Goal: Task Accomplishment & Management: Use online tool/utility

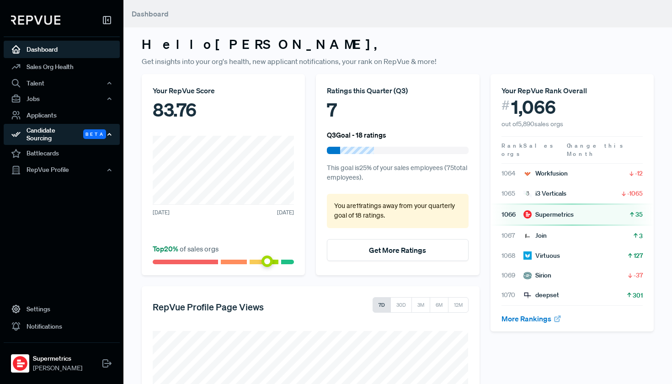
click at [71, 133] on div "Candidate Sourcing Beta" at bounding box center [62, 134] width 116 height 21
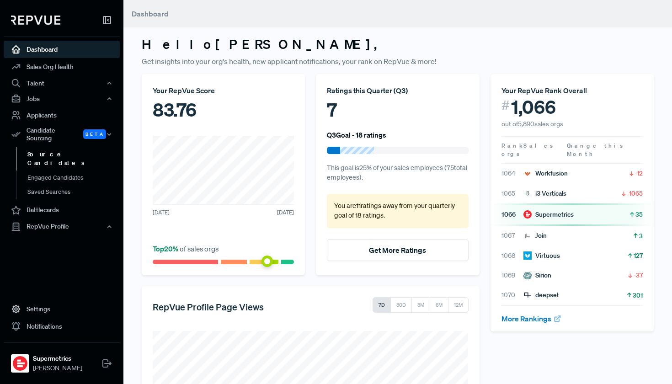
click at [67, 151] on link "Source Candidates" at bounding box center [74, 158] width 116 height 23
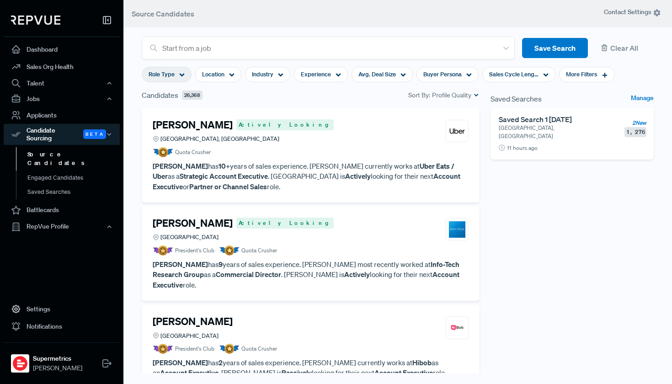
click at [183, 74] on icon at bounding box center [181, 74] width 5 height 5
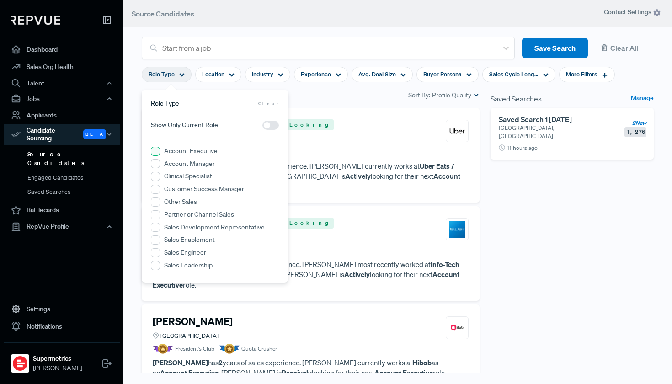
click at [159, 151] on Executive "Account Executive" at bounding box center [155, 151] width 9 height 9
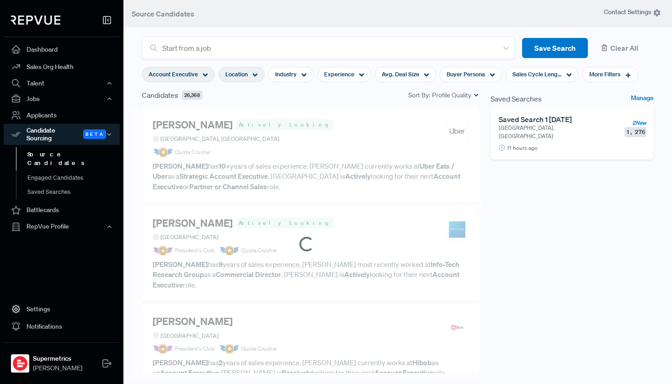
click at [257, 74] on use at bounding box center [255, 75] width 5 height 3
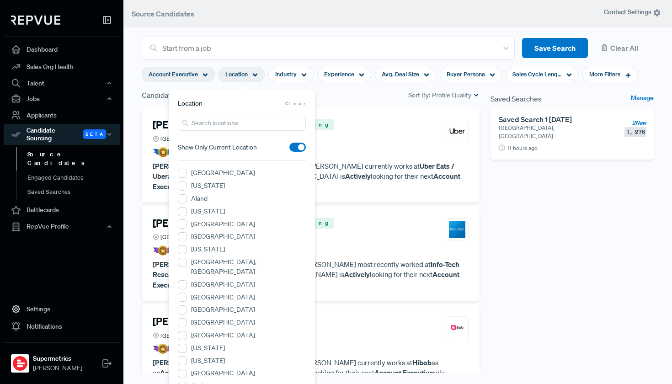
click at [353, 95] on div "Candidates 16,552 Sort By: Profile Quality" at bounding box center [311, 95] width 338 height 11
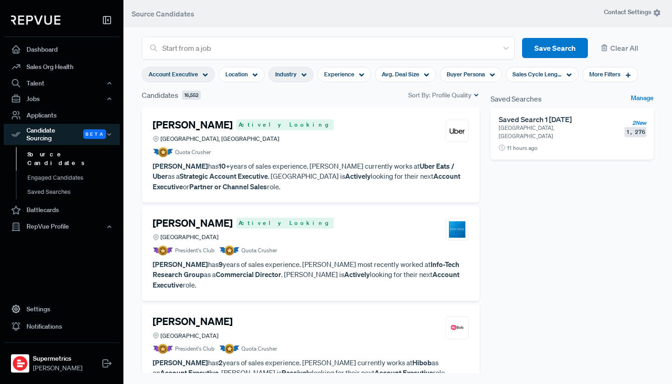
click at [299, 76] on div "Industry" at bounding box center [290, 75] width 45 height 16
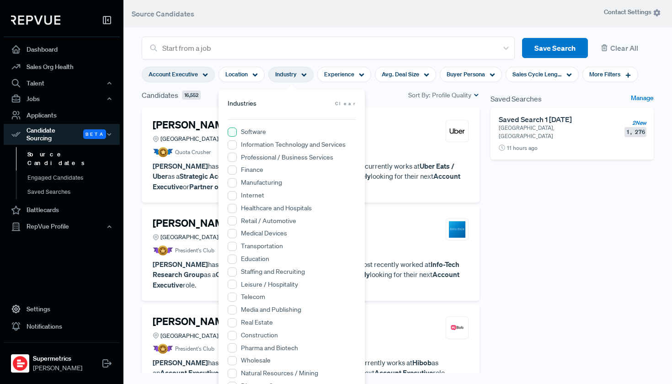
click at [234, 132] on input "Software" at bounding box center [232, 131] width 9 height 9
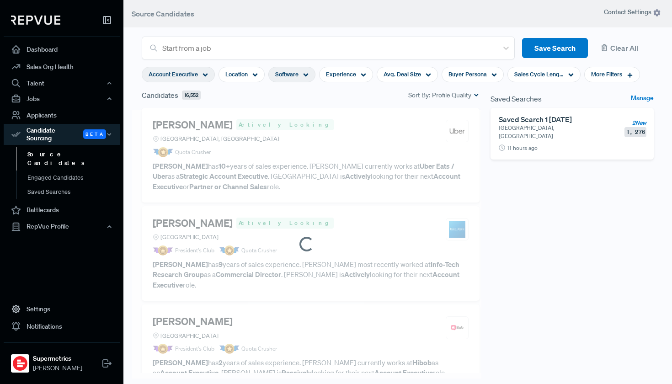
click at [376, 97] on div "Candidates 16,552 Sort By: Profile Quality" at bounding box center [311, 95] width 338 height 11
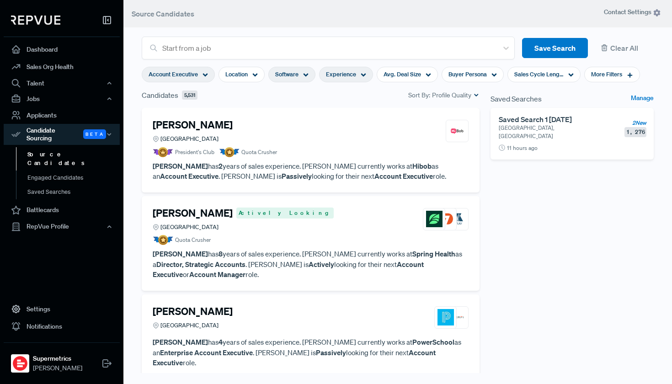
click at [363, 77] on icon at bounding box center [362, 74] width 5 height 5
drag, startPoint x: 301, startPoint y: 122, endPoint x: 318, endPoint y: 124, distance: 17.0
click at [318, 124] on div "<1Y 10Y+" at bounding box center [347, 121] width 128 height 10
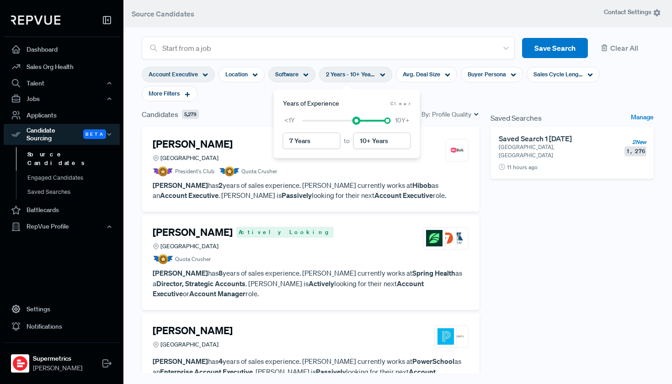
type input "8 Years"
drag, startPoint x: 317, startPoint y: 120, endPoint x: 362, endPoint y: 120, distance: 45.2
click at [362, 120] on div at bounding box center [364, 120] width 6 height 6
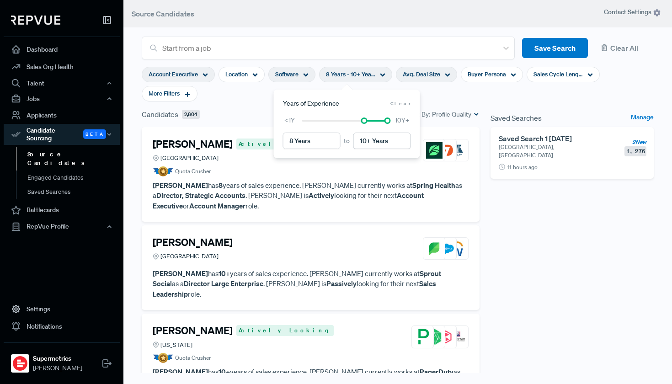
click at [447, 76] on use at bounding box center [447, 75] width 5 height 3
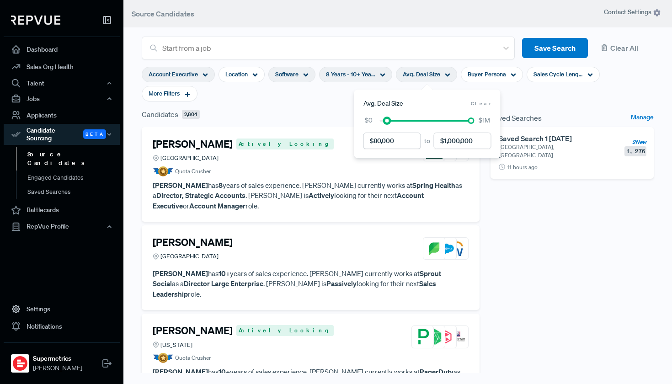
drag, startPoint x: 378, startPoint y: 120, endPoint x: 385, endPoint y: 126, distance: 9.4
click at [385, 126] on div "to $0 $1M" at bounding box center [427, 132] width 128 height 33
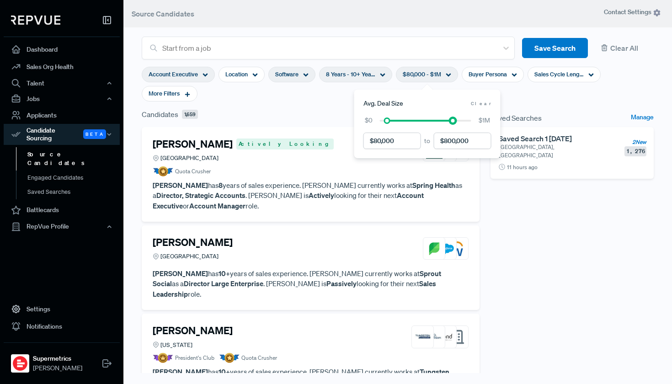
drag, startPoint x: 469, startPoint y: 122, endPoint x: 451, endPoint y: 122, distance: 17.8
click at [451, 122] on div at bounding box center [453, 120] width 6 height 6
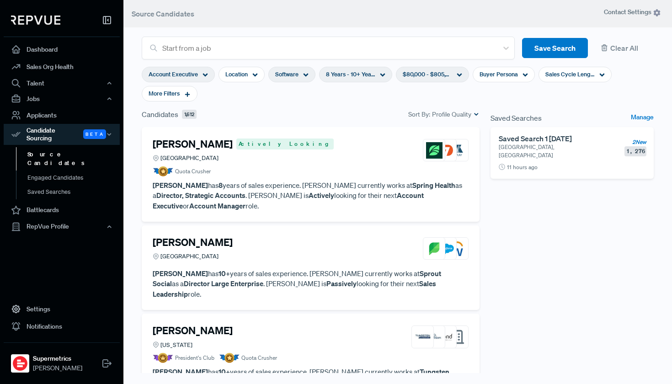
click at [509, 204] on div "Saved Searches Manage Saved Search 1 07/25/2025 Greater Denver Area, CO 2 New 1…" at bounding box center [572, 263] width 174 height 309
click at [188, 95] on use at bounding box center [187, 94] width 5 height 5
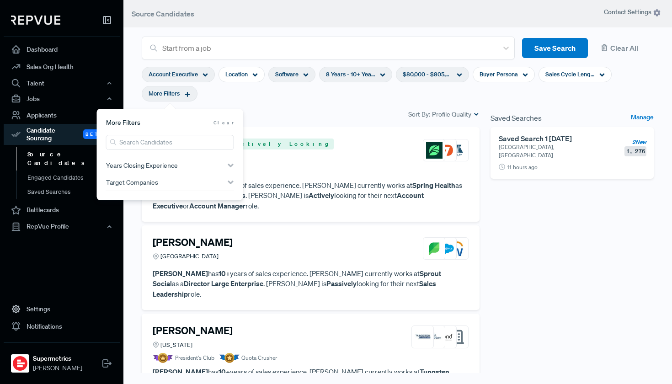
click at [183, 183] on div "Target Companies" at bounding box center [170, 182] width 128 height 7
click at [170, 200] on input "search" at bounding box center [170, 198] width 128 height 15
type input "domo"
click at [111, 220] on input "Domo" at bounding box center [110, 217] width 9 height 9
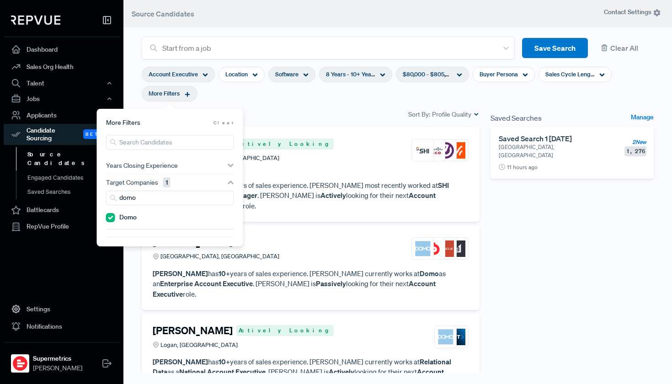
click at [323, 116] on div "Candidates 6 Sort By: Profile Quality" at bounding box center [311, 114] width 338 height 11
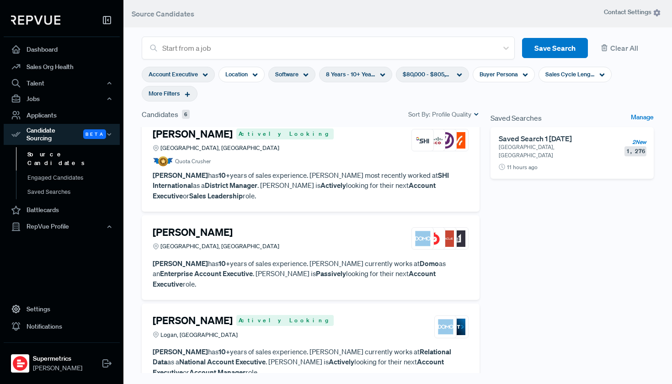
scroll to position [2, 0]
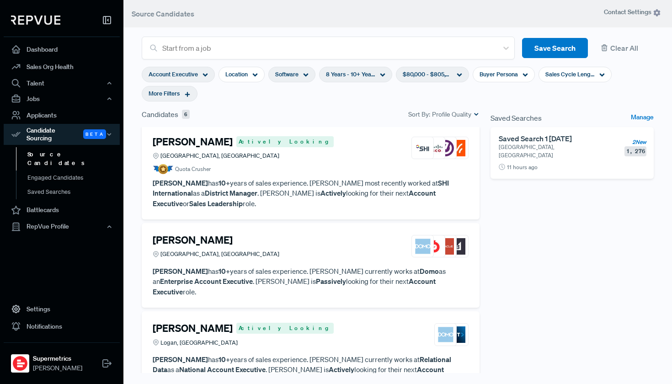
click at [304, 166] on article "Quota Crusher" at bounding box center [311, 169] width 316 height 10
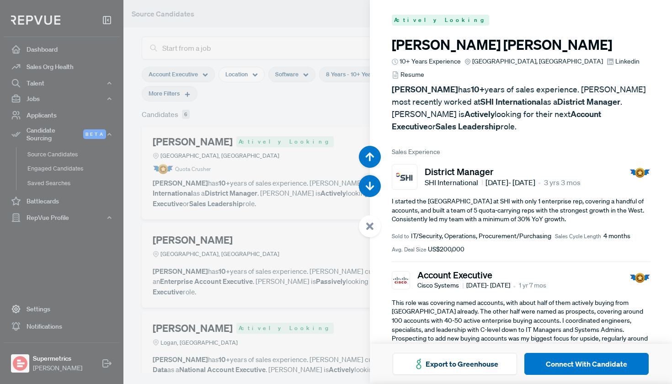
click at [607, 62] on use at bounding box center [610, 61] width 6 height 6
click at [334, 120] on div at bounding box center [336, 192] width 672 height 384
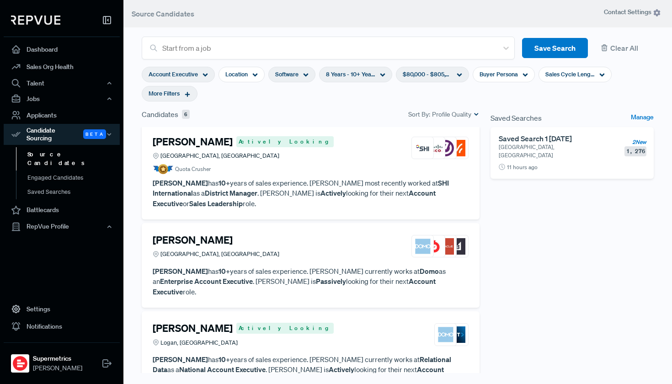
click at [261, 234] on div "Michael Putnam Greater Austin Area, TX" at bounding box center [311, 246] width 316 height 25
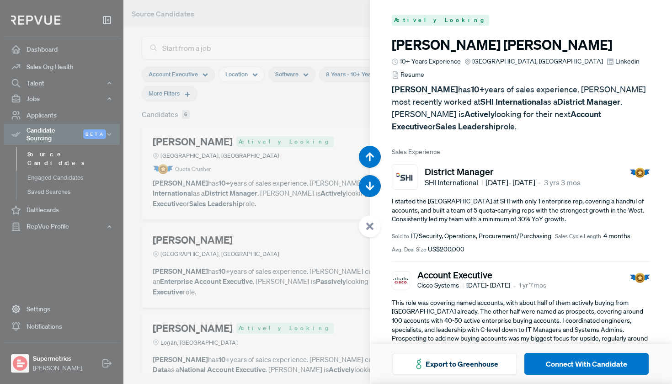
scroll to position [384, 0]
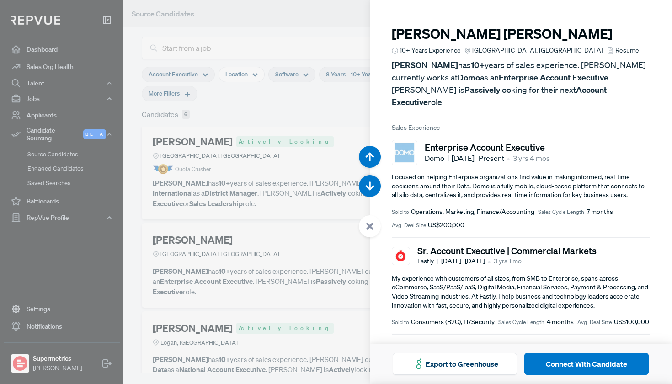
click at [333, 111] on div at bounding box center [336, 192] width 672 height 384
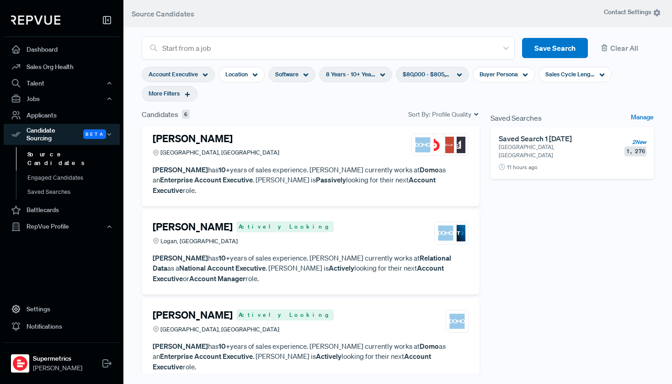
scroll to position [106, 0]
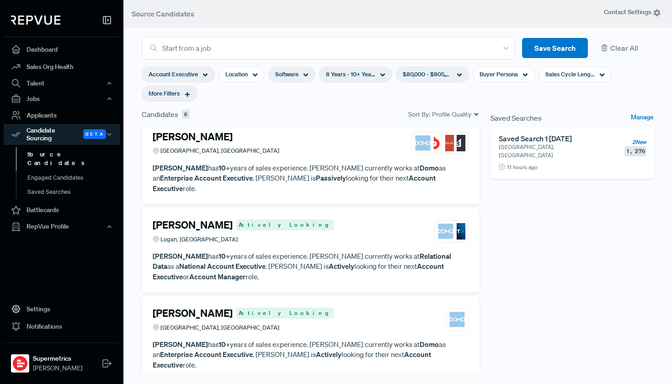
click at [323, 219] on div "Ethan Rasmussen Actively Looking Logan, UT" at bounding box center [311, 231] width 316 height 25
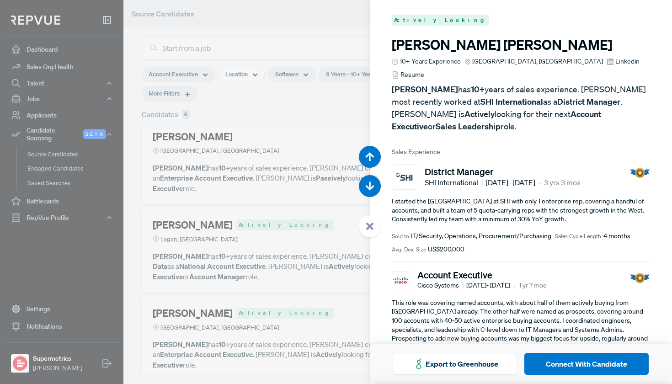
scroll to position [768, 0]
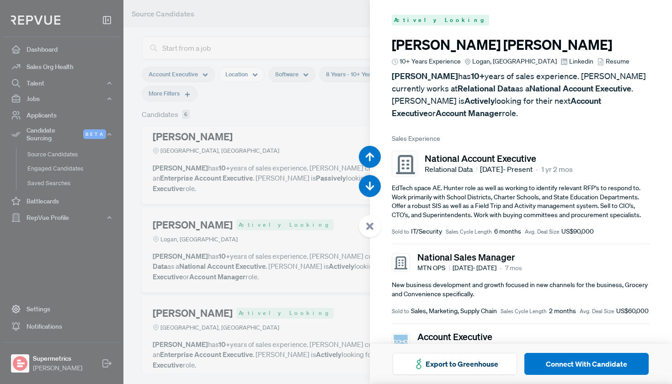
click at [560, 63] on icon at bounding box center [563, 61] width 7 height 7
click at [255, 183] on div at bounding box center [336, 192] width 672 height 384
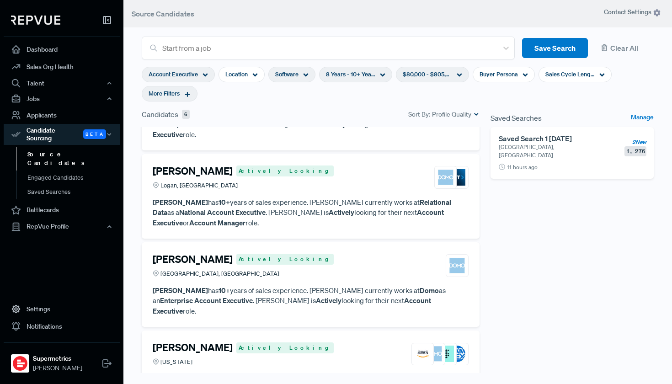
scroll to position [192, 0]
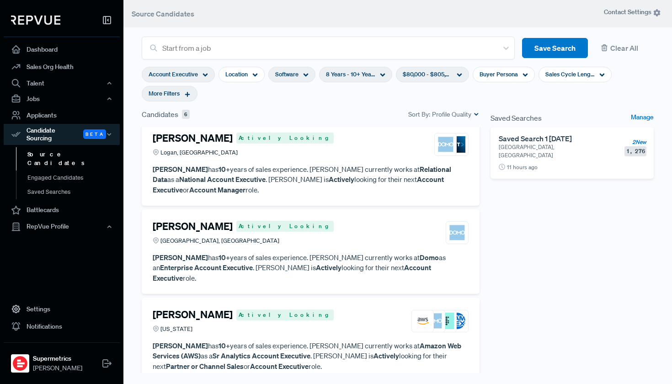
click at [275, 220] on div "Adam Miller Actively Looking Greater Salt Lake City Area, UT" at bounding box center [311, 232] width 316 height 25
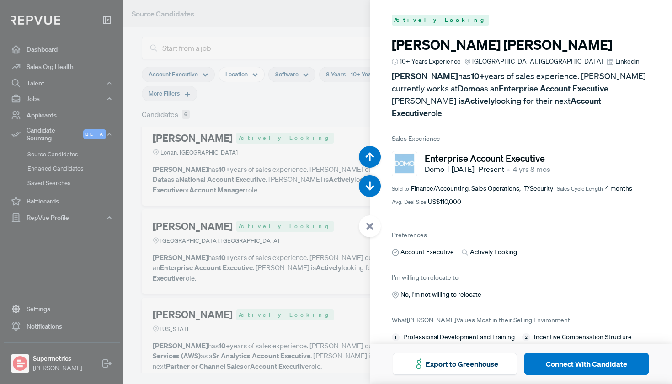
click at [607, 62] on use at bounding box center [610, 61] width 6 height 6
click at [297, 175] on div at bounding box center [336, 192] width 672 height 384
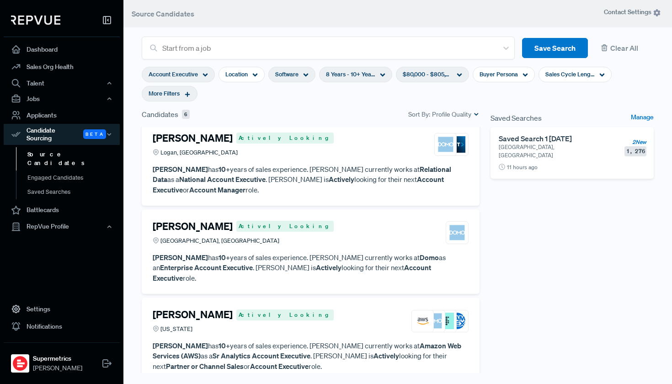
click at [285, 308] on div "Derick Young Actively Looking Arizona" at bounding box center [311, 320] width 316 height 25
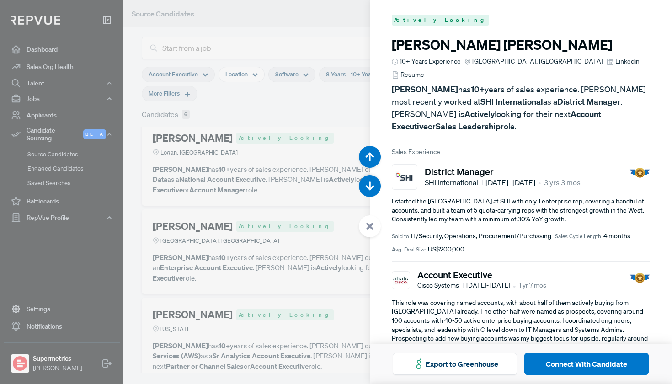
scroll to position [1535, 0]
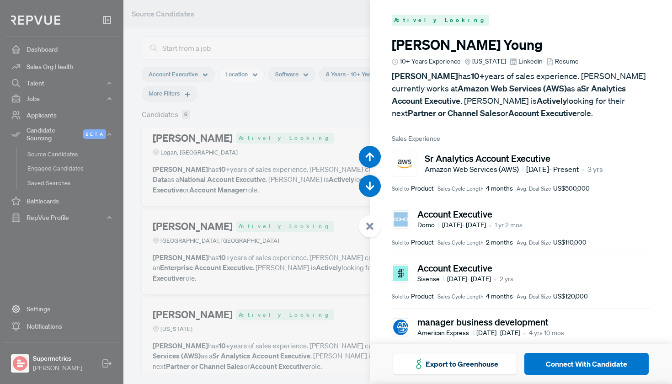
click at [509, 64] on icon at bounding box center [512, 61] width 7 height 7
click at [274, 155] on div at bounding box center [336, 192] width 672 height 384
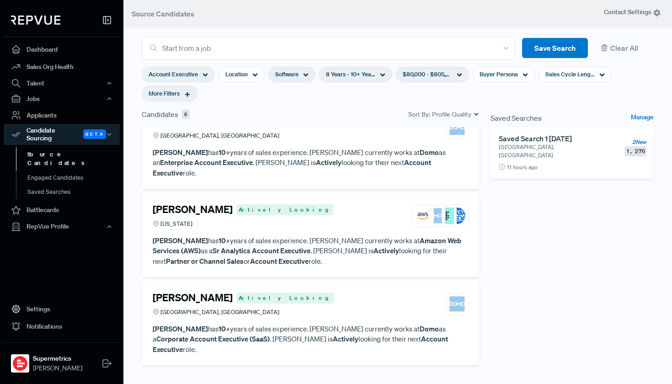
click at [287, 291] on div "Jason Penrose Actively Looking Greater Raleigh Area, NC" at bounding box center [311, 303] width 316 height 25
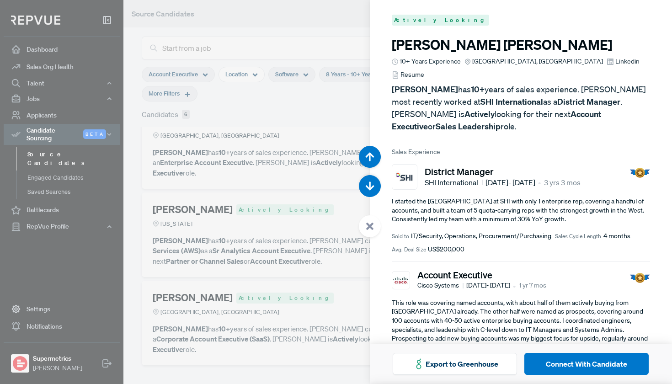
scroll to position [1919, 0]
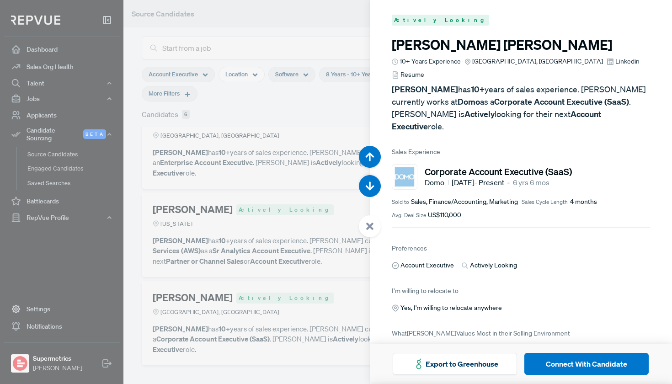
click at [606, 61] on icon at bounding box center [609, 61] width 7 height 7
click at [275, 235] on div at bounding box center [336, 192] width 672 height 384
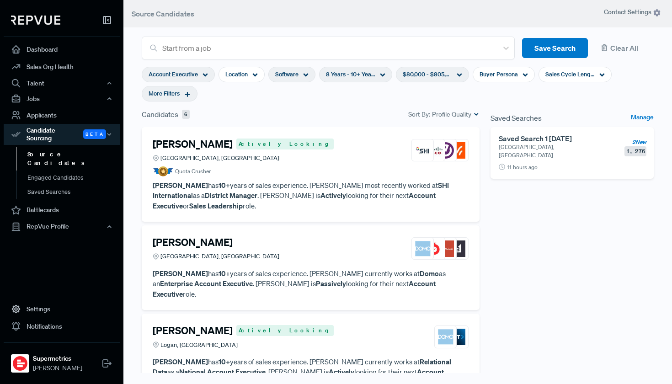
click at [189, 95] on use at bounding box center [187, 94] width 5 height 5
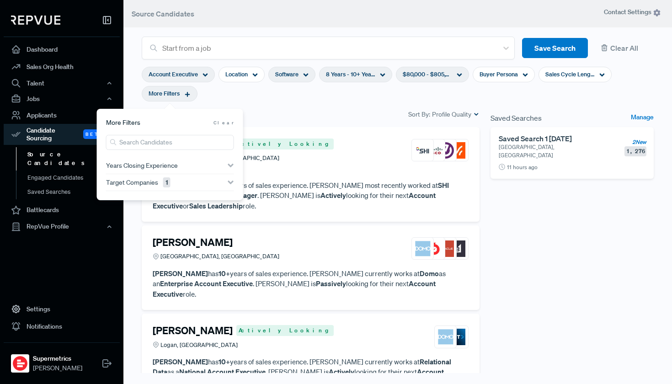
click at [213, 186] on div "Target Companies 1" at bounding box center [170, 182] width 128 height 16
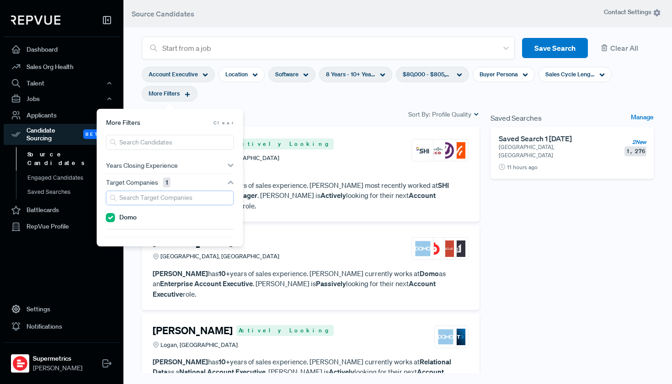
click at [177, 201] on input "search" at bounding box center [170, 198] width 128 height 15
click at [113, 216] on input "Domo" at bounding box center [110, 217] width 9 height 9
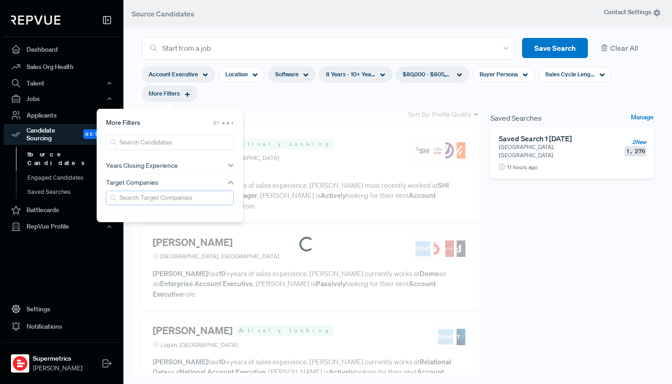
click at [139, 199] on input "search" at bounding box center [170, 198] width 128 height 15
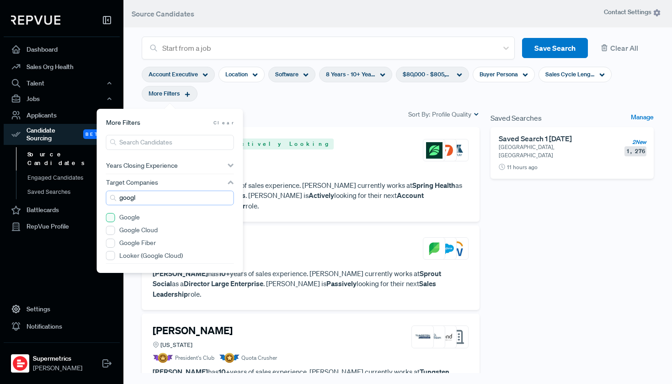
type input "googl"
click at [112, 217] on input "Google" at bounding box center [110, 217] width 9 height 9
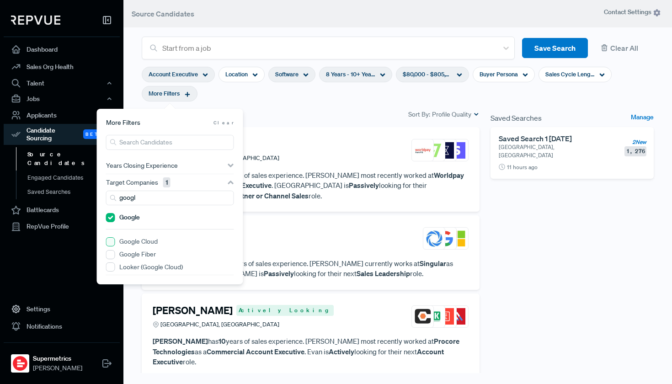
click at [113, 244] on Cloud "Google Cloud" at bounding box center [110, 241] width 9 height 9
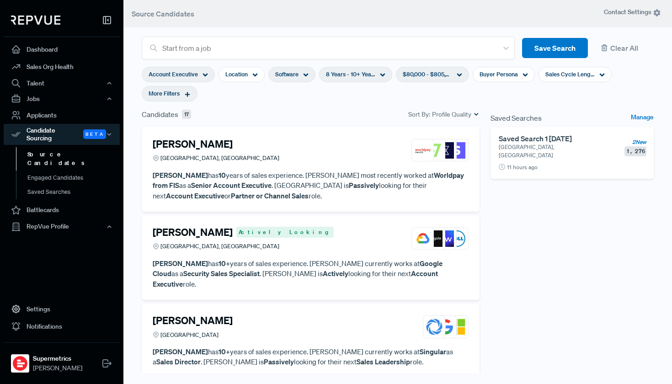
click at [306, 124] on div "Candidates 17 Sort By: Profile Quality" at bounding box center [310, 118] width 349 height 18
click at [277, 155] on div "Preston Bloskas Austin, TX" at bounding box center [311, 150] width 316 height 25
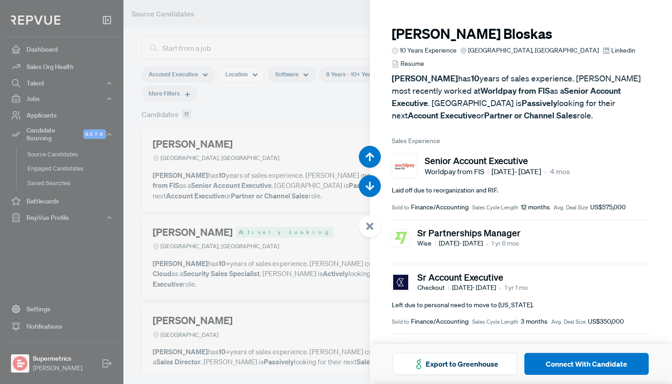
click at [602, 51] on icon at bounding box center [605, 50] width 7 height 7
click at [307, 132] on div at bounding box center [336, 192] width 672 height 384
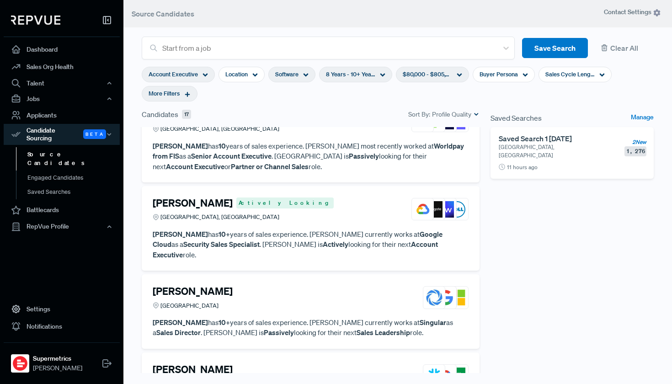
scroll to position [31, 0]
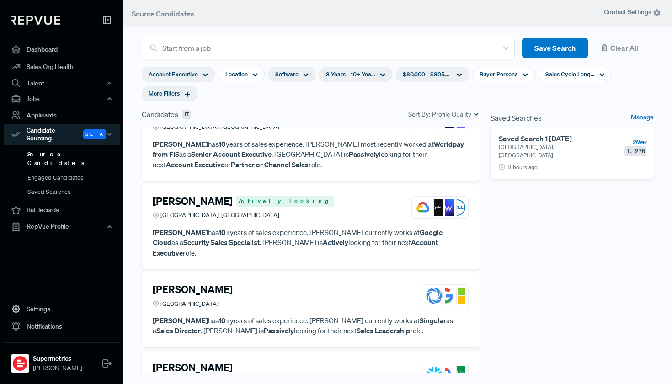
click at [302, 206] on div "Brad Garbade Actively Looking Cedar Park, TX" at bounding box center [311, 207] width 316 height 25
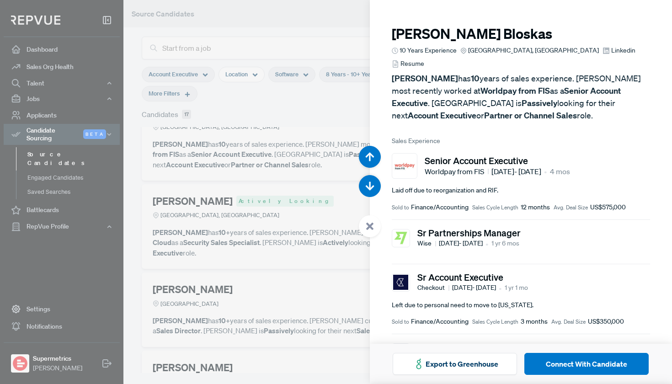
scroll to position [384, 0]
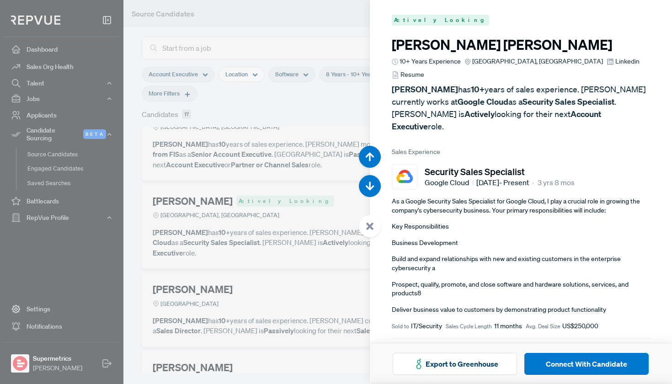
click at [607, 63] on use at bounding box center [610, 61] width 6 height 6
click at [259, 197] on div at bounding box center [336, 192] width 672 height 384
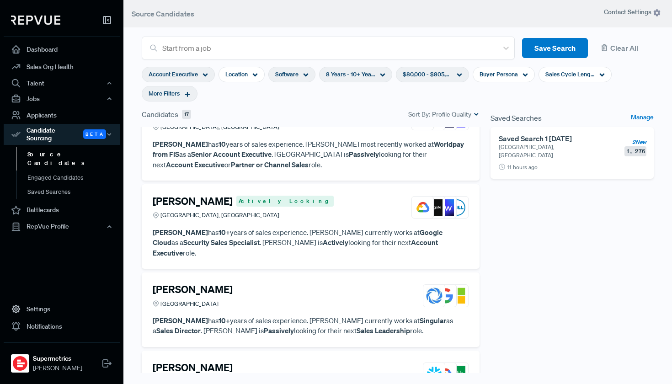
click at [260, 283] on div "Sam Hegge United States" at bounding box center [311, 295] width 316 height 25
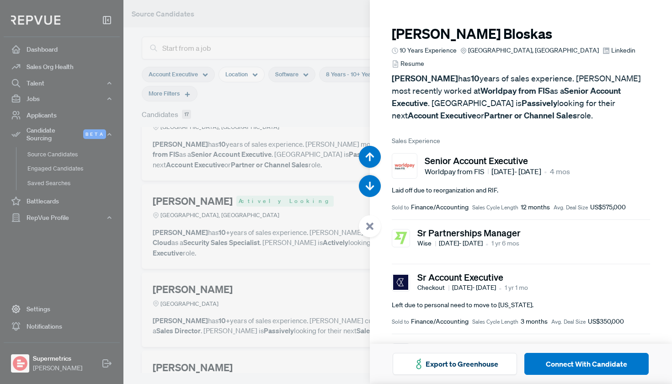
scroll to position [768, 0]
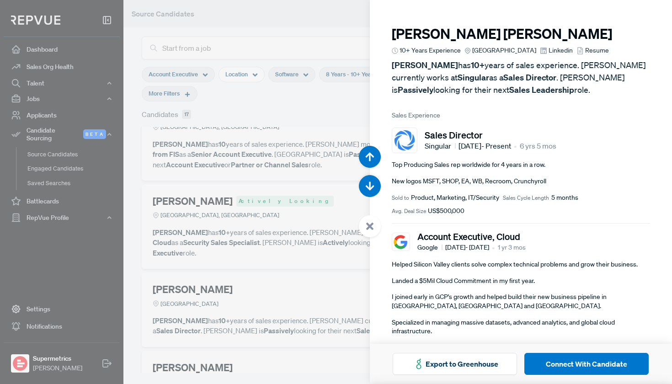
click at [540, 51] on use at bounding box center [543, 51] width 6 height 6
click at [293, 125] on div at bounding box center [336, 192] width 672 height 384
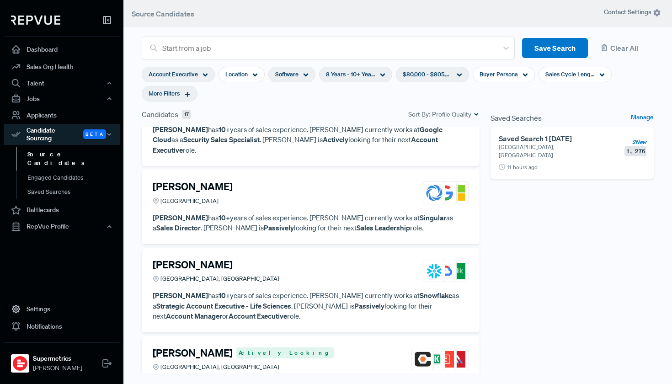
scroll to position [159, 0]
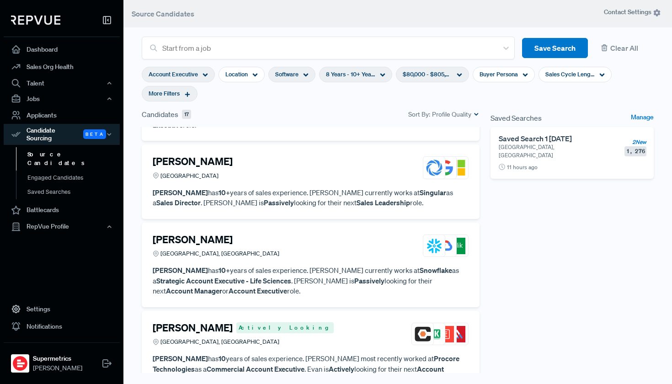
click at [282, 233] on div "Ryan Crooks Greater Philadelphia Area, PA" at bounding box center [311, 245] width 316 height 25
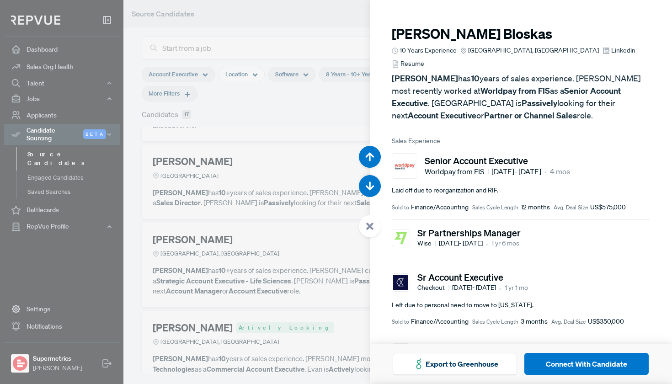
scroll to position [1151, 0]
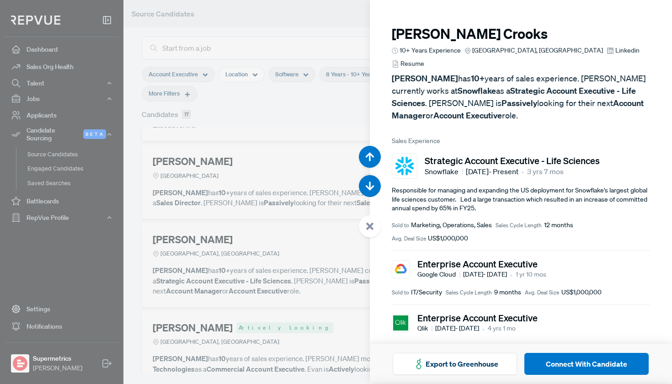
click at [606, 51] on icon at bounding box center [609, 50] width 7 height 7
click at [276, 201] on div at bounding box center [336, 192] width 672 height 384
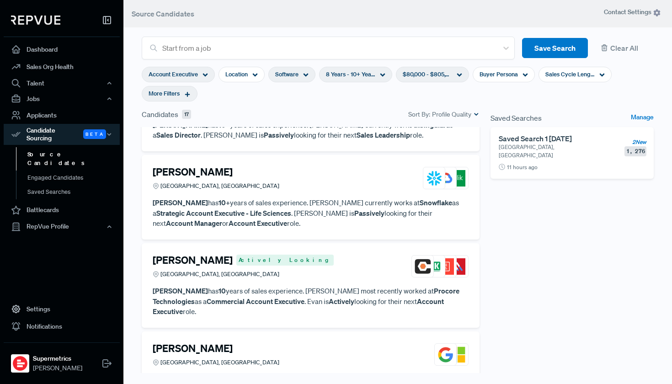
scroll to position [237, 0]
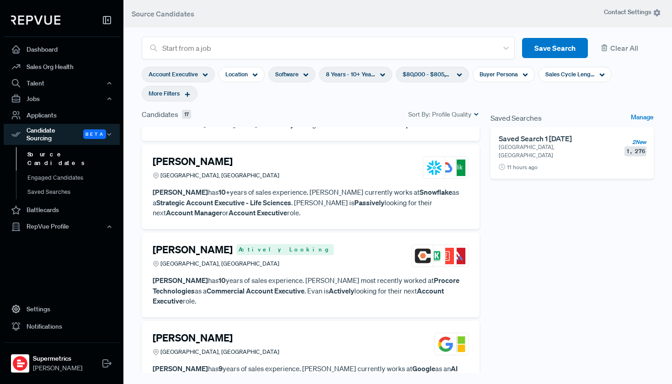
click at [286, 244] on div "Evan Buechler Actively Looking Santa Barbara, CA" at bounding box center [311, 256] width 316 height 25
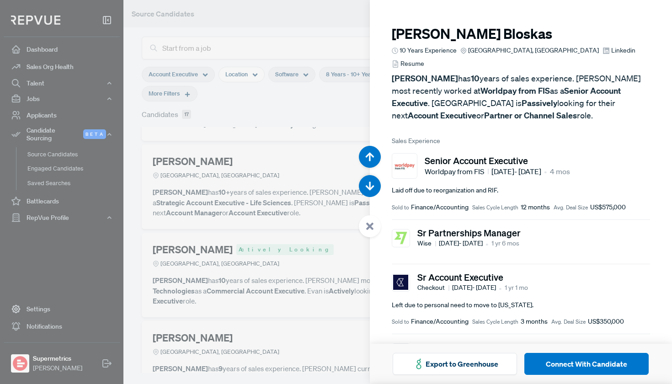
scroll to position [1535, 0]
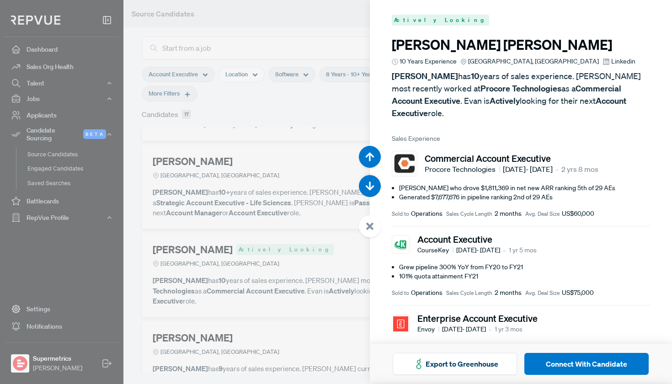
click at [602, 61] on icon at bounding box center [605, 61] width 7 height 7
click at [286, 204] on div at bounding box center [336, 192] width 672 height 384
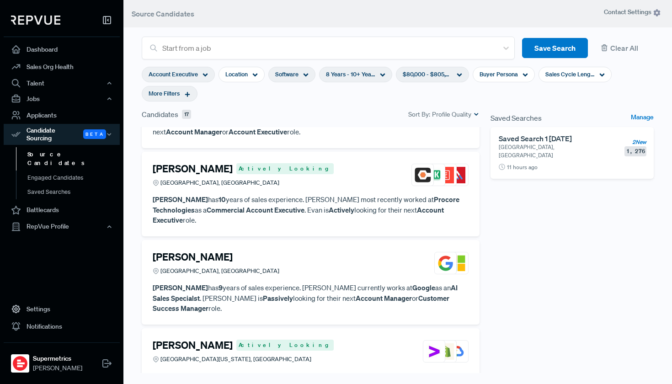
scroll to position [323, 0]
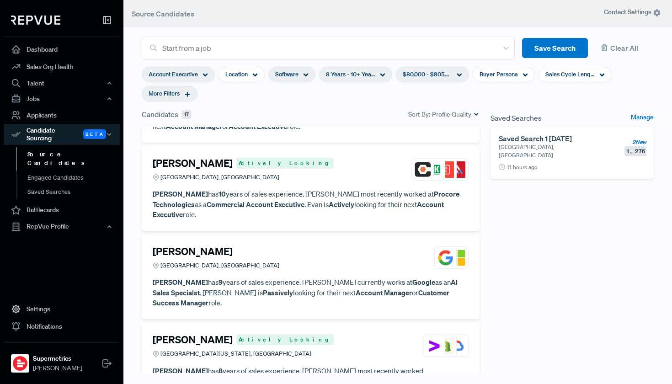
click at [278, 245] on div "Ian Illgen San Diego, CA" at bounding box center [311, 257] width 316 height 25
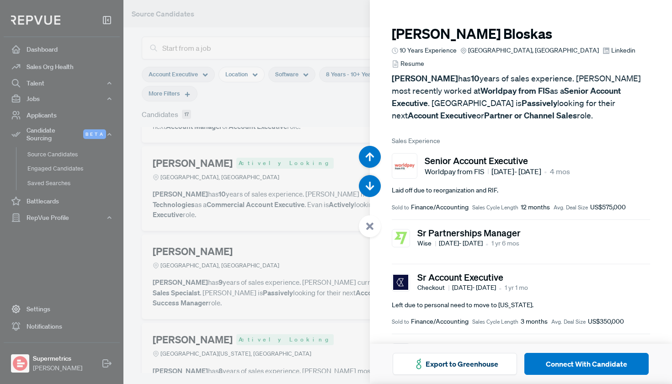
scroll to position [1919, 0]
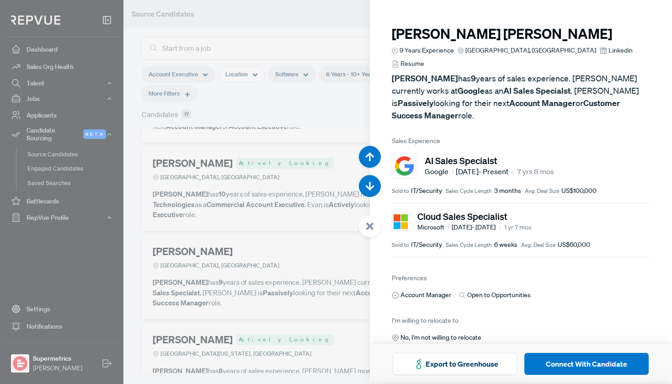
click at [599, 50] on icon at bounding box center [602, 50] width 7 height 7
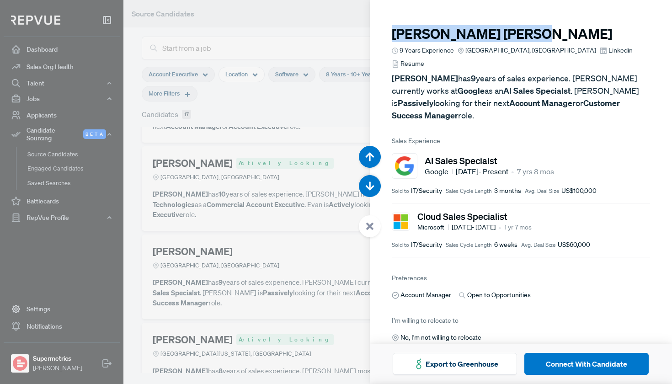
drag, startPoint x: 453, startPoint y: 35, endPoint x: 391, endPoint y: 32, distance: 62.2
click at [392, 32] on h3 "Ian Illgen" at bounding box center [521, 34] width 259 height 16
click at [488, 39] on h3 "Ian Illgen" at bounding box center [521, 34] width 259 height 16
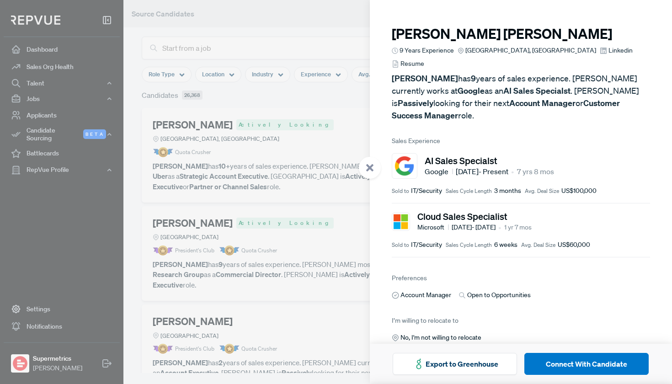
click at [305, 94] on div at bounding box center [336, 192] width 672 height 384
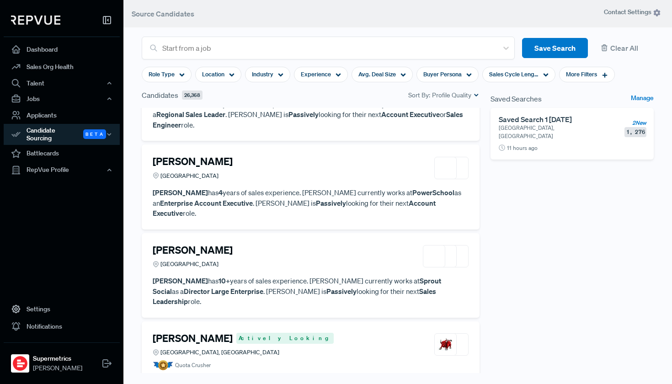
scroll to position [1109, 0]
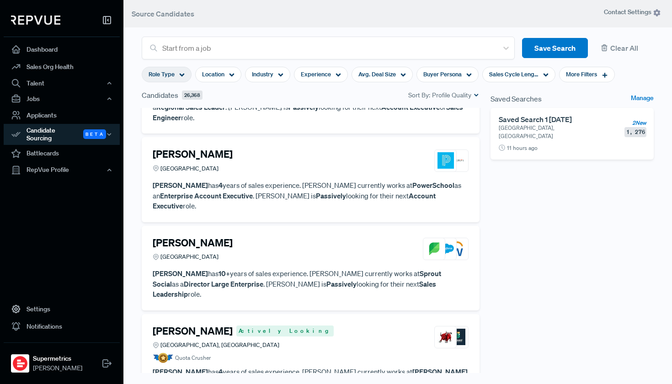
click at [183, 74] on icon at bounding box center [181, 74] width 5 height 5
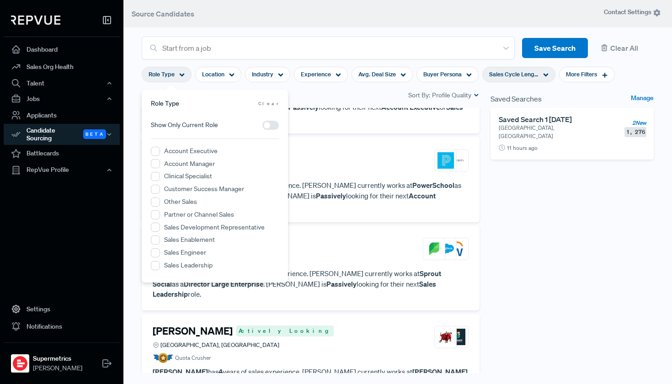
click at [533, 76] on span "Sales Cycle Length" at bounding box center [513, 74] width 49 height 9
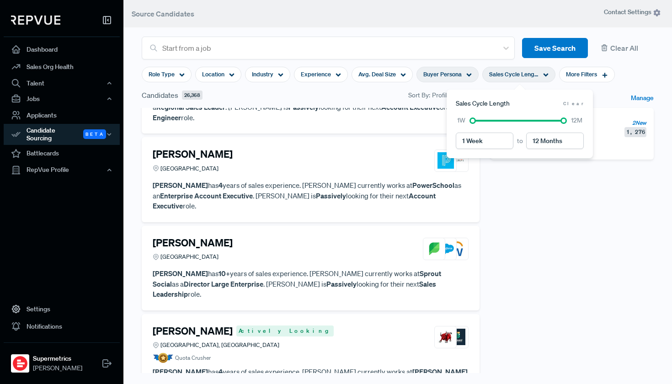
click at [465, 77] on div "Buyer Persona" at bounding box center [447, 75] width 62 height 16
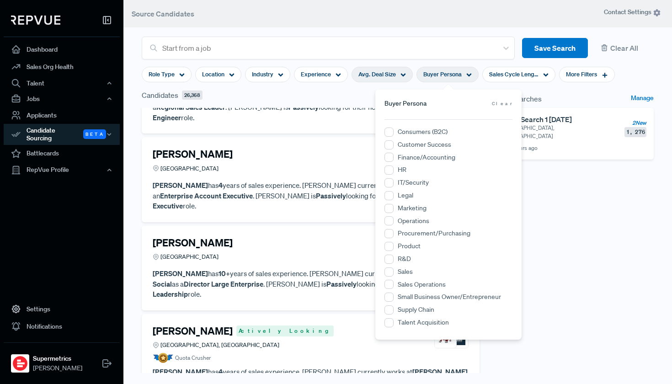
click at [400, 78] on div "Avg. Deal Size" at bounding box center [381, 75] width 61 height 16
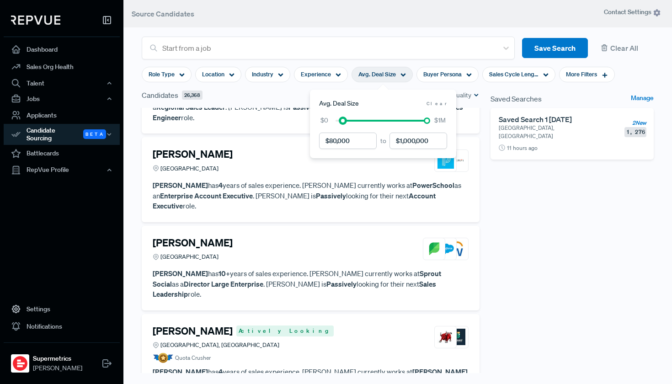
drag, startPoint x: 335, startPoint y: 121, endPoint x: 342, endPoint y: 123, distance: 7.8
click at [342, 123] on div at bounding box center [342, 120] width 6 height 6
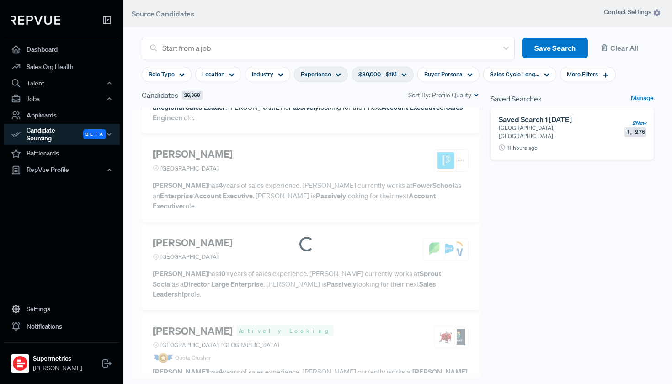
click at [338, 76] on icon at bounding box center [337, 74] width 5 height 5
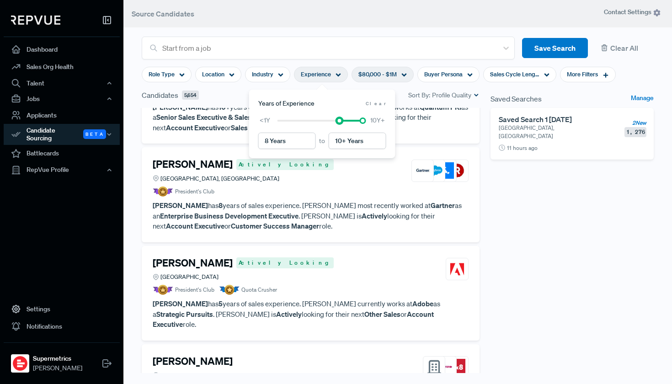
drag, startPoint x: 278, startPoint y: 120, endPoint x: 339, endPoint y: 119, distance: 60.8
click at [339, 119] on div at bounding box center [339, 120] width 6 height 6
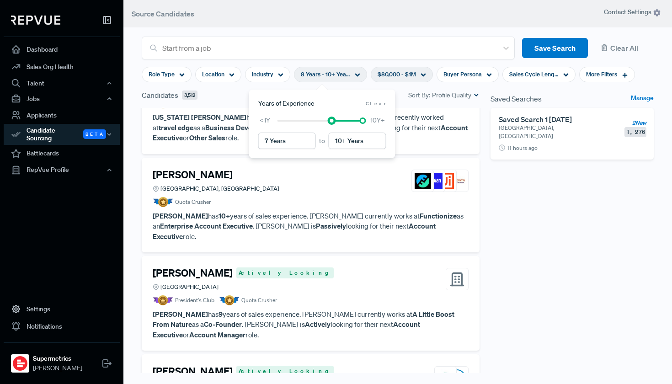
click at [335, 122] on div at bounding box center [319, 120] width 85 height 6
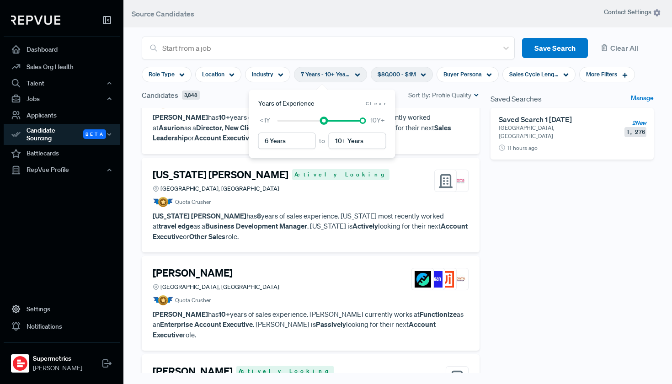
drag, startPoint x: 332, startPoint y: 120, endPoint x: 327, endPoint y: 120, distance: 4.6
click at [327, 120] on div at bounding box center [319, 120] width 85 height 6
type input "8 Years"
drag, startPoint x: 325, startPoint y: 120, endPoint x: 337, endPoint y: 122, distance: 12.0
click at [337, 122] on div at bounding box center [339, 120] width 6 height 6
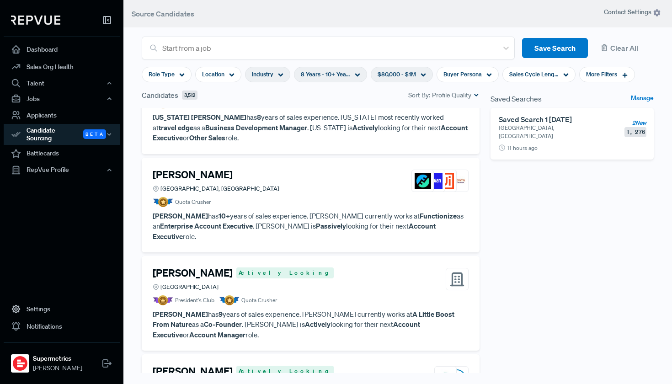
click at [271, 77] on span "Industry" at bounding box center [262, 74] width 21 height 9
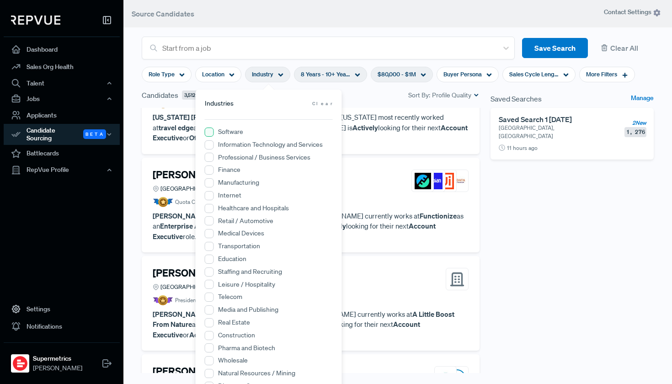
click at [209, 132] on input "Software" at bounding box center [209, 131] width 9 height 9
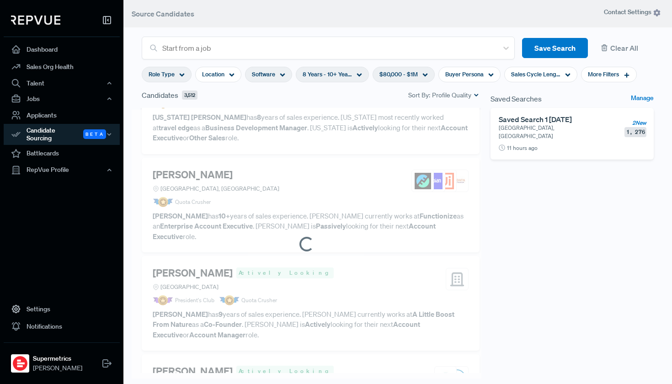
click at [184, 74] on use at bounding box center [182, 75] width 5 height 3
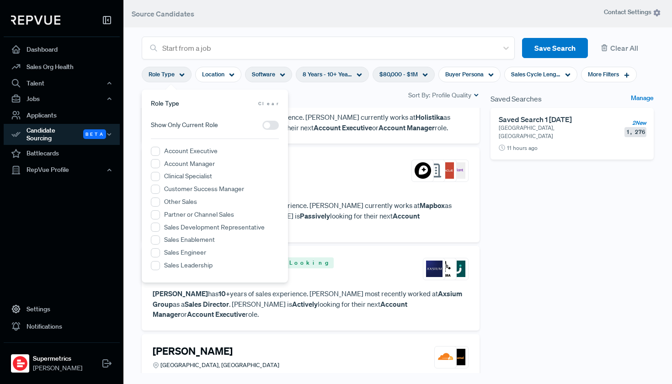
scroll to position [0, 0]
click at [323, 93] on div "Candidates 1,980 Sort By: Profile Quality" at bounding box center [311, 95] width 338 height 11
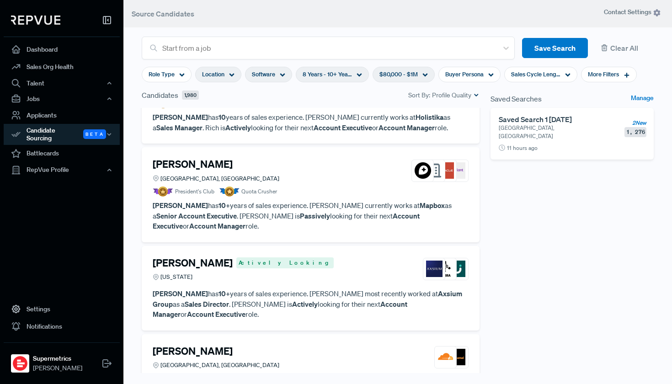
click at [231, 70] on div "Location" at bounding box center [218, 75] width 46 height 16
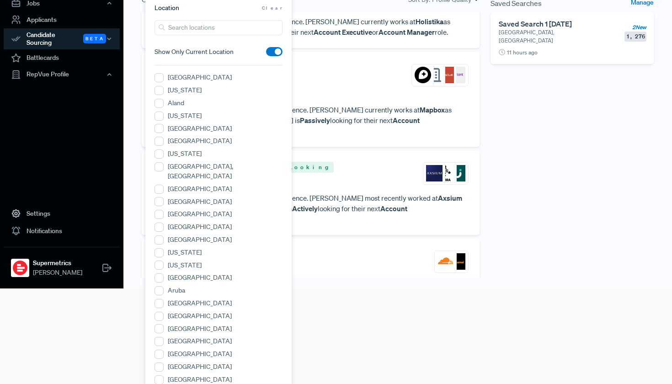
scroll to position [15, 0]
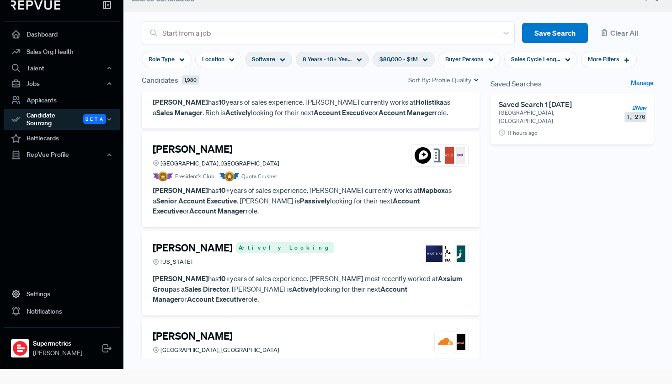
click at [322, 76] on div "Candidates 1,980 Sort By: Profile Quality" at bounding box center [311, 79] width 338 height 11
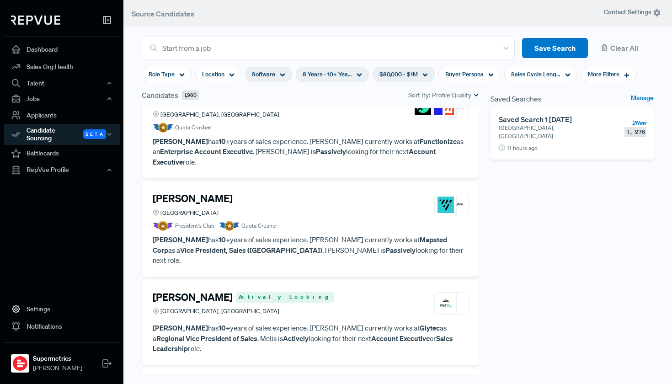
scroll to position [437, 0]
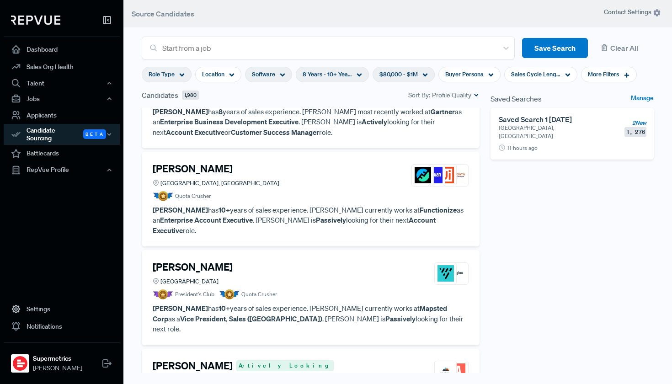
click at [180, 73] on icon at bounding box center [181, 74] width 5 height 5
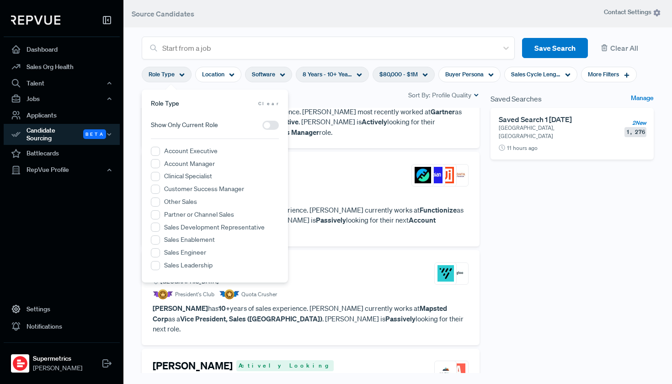
scroll to position [0, 0]
click at [329, 101] on div "Candidates 1,980 Sort By: Profile Quality" at bounding box center [310, 99] width 349 height 18
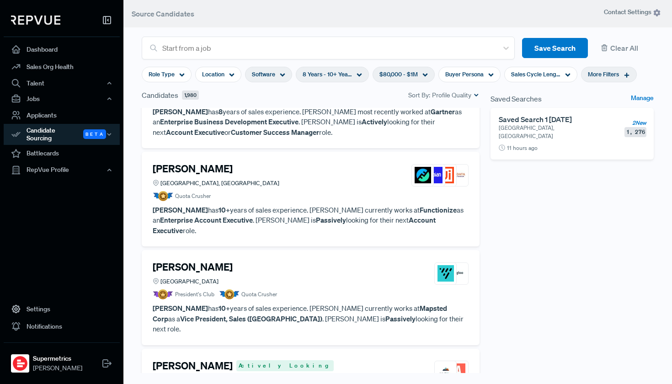
click at [619, 75] on span "More Filters" at bounding box center [603, 74] width 31 height 9
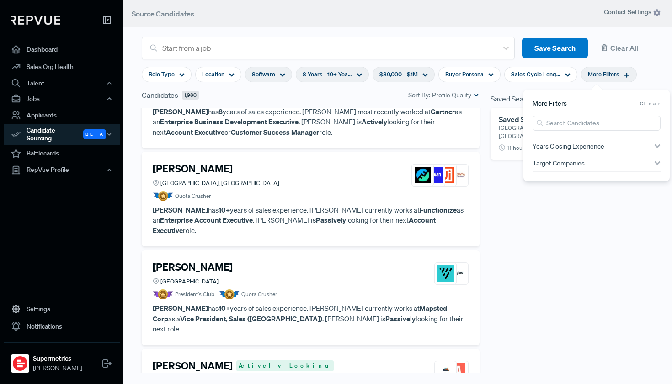
click at [655, 164] on use "button" at bounding box center [657, 163] width 6 height 4
click at [607, 179] on input "search" at bounding box center [596, 178] width 128 height 15
type input "domo"
click at [537, 200] on input "Domo" at bounding box center [536, 198] width 9 height 9
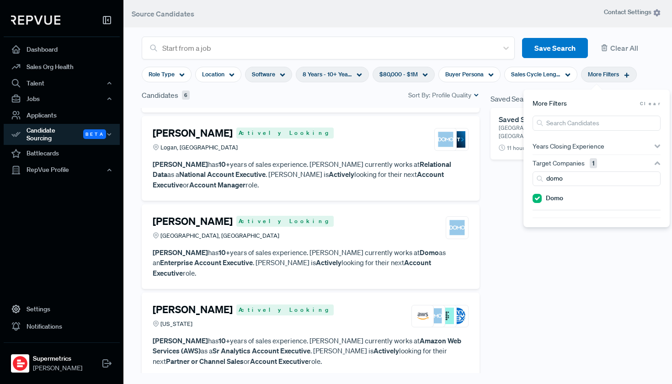
scroll to position [201, 0]
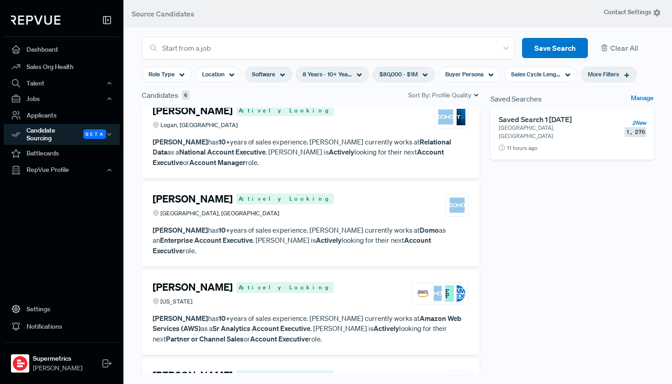
click at [297, 281] on div "Derick Young Actively Looking Arizona" at bounding box center [311, 293] width 316 height 25
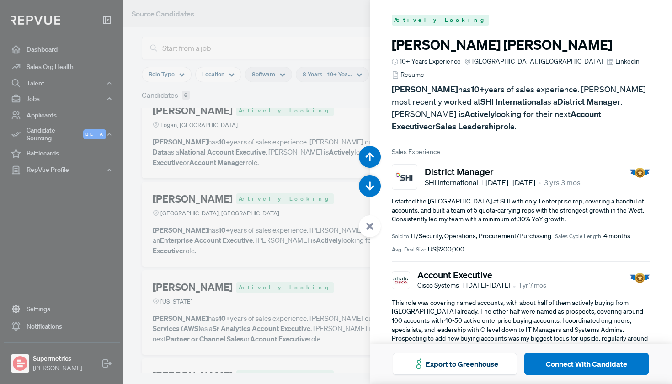
scroll to position [1535, 0]
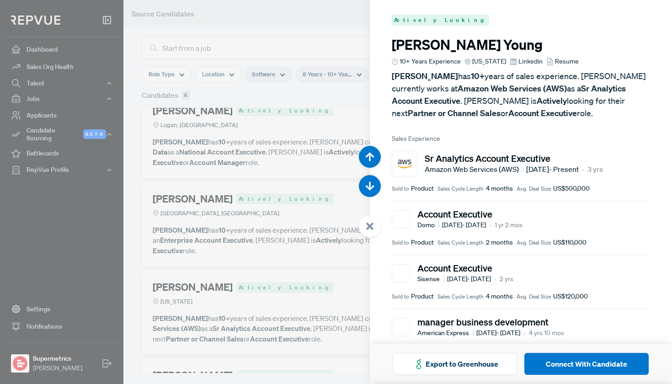
click at [281, 94] on div at bounding box center [336, 192] width 672 height 384
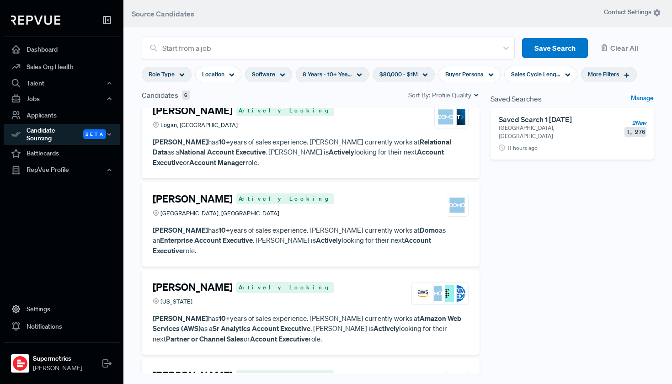
click at [183, 76] on icon at bounding box center [181, 74] width 5 height 5
click at [135, 101] on section "Start from a job Save Search Clear All Role Type Location Software 8 Years - 10…" at bounding box center [397, 181] width 548 height 384
click at [624, 74] on div "More Filters" at bounding box center [609, 75] width 56 height 16
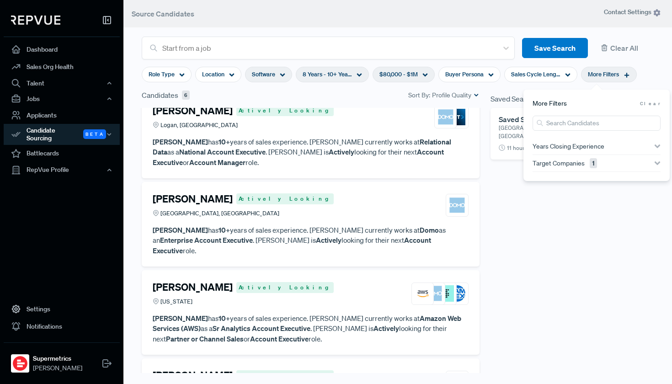
click at [637, 162] on div "Target Companies 1" at bounding box center [596, 162] width 128 height 7
click at [598, 180] on input "search" at bounding box center [596, 178] width 128 height 15
type input "google"
click at [534, 226] on input "Google" at bounding box center [536, 222] width 9 height 9
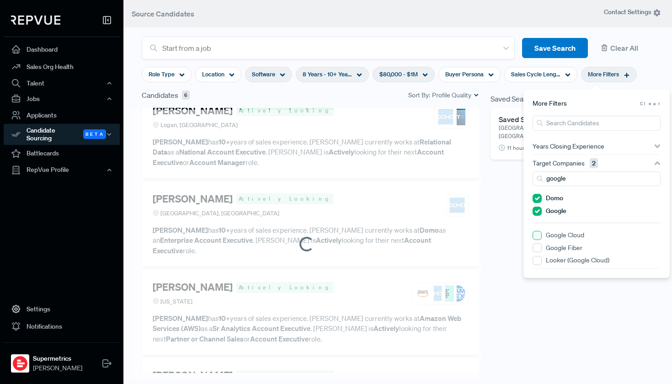
click at [536, 235] on Cloud "Google Cloud" at bounding box center [536, 235] width 9 height 9
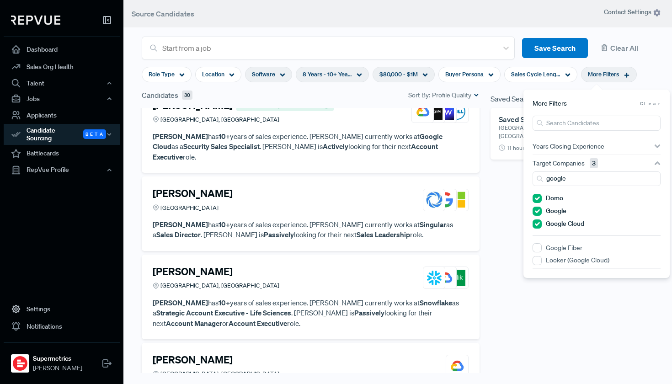
scroll to position [386, 0]
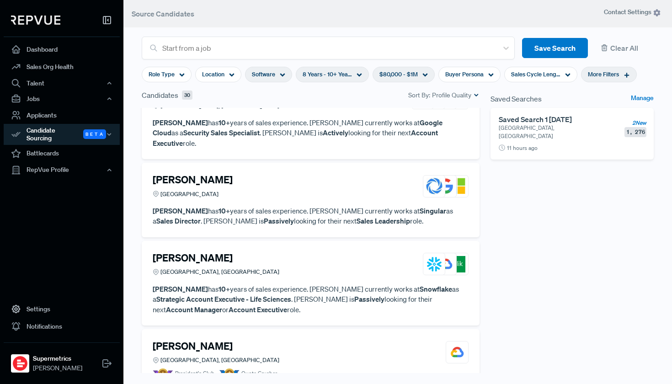
click at [327, 252] on div "Ryan Crooks Greater Philadelphia Area, PA" at bounding box center [311, 264] width 316 height 25
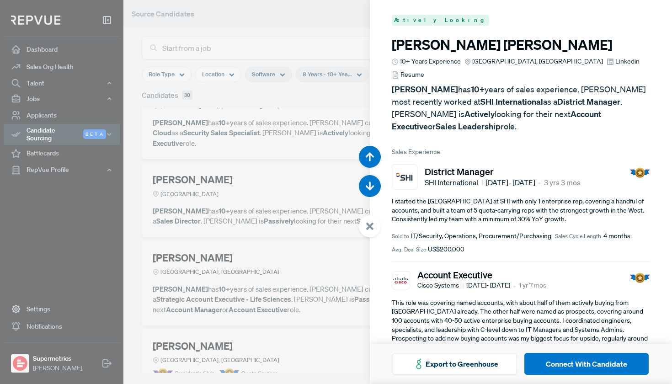
scroll to position [2303, 0]
